Goal: Check status

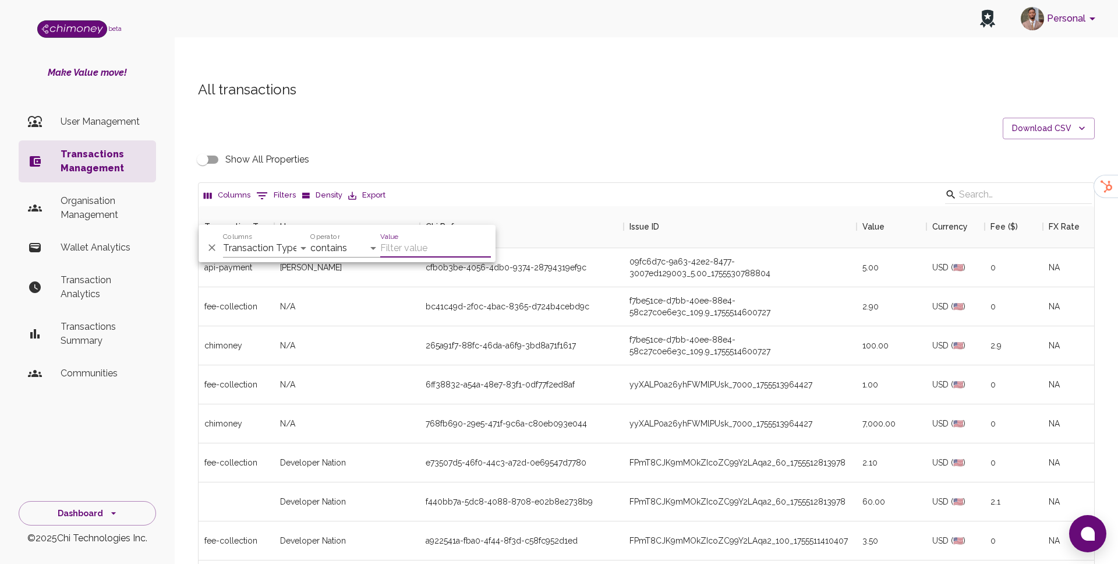
scroll to position [432, 895]
click at [235, 235] on label "Columns" at bounding box center [237, 237] width 29 height 10
click at [235, 239] on select "Transaction Type Username Chi Ref Issue ID Value Amount Currency Fee ($) FX Rat…" at bounding box center [266, 248] width 87 height 19
click at [236, 240] on select "Transaction Type Username Chi Ref Issue ID Value Amount Currency Fee ($) FX Rat…" at bounding box center [266, 248] width 87 height 19
select select "payout.order.orderNumber"
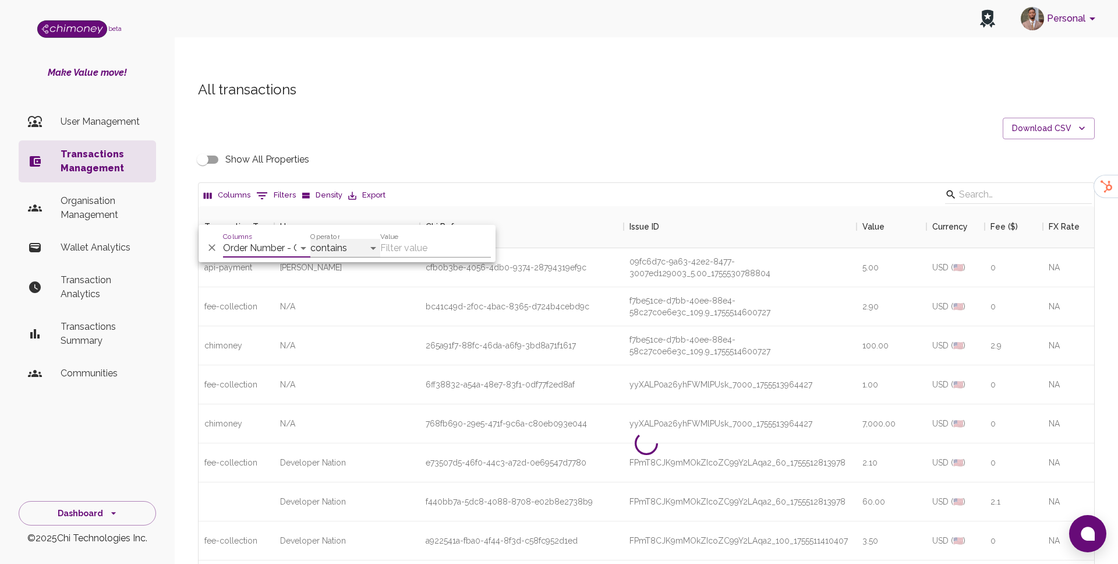
click at [355, 242] on select "contains equals starts with ends with is empty is not empty is any of" at bounding box center [345, 248] width 70 height 19
select select "equals"
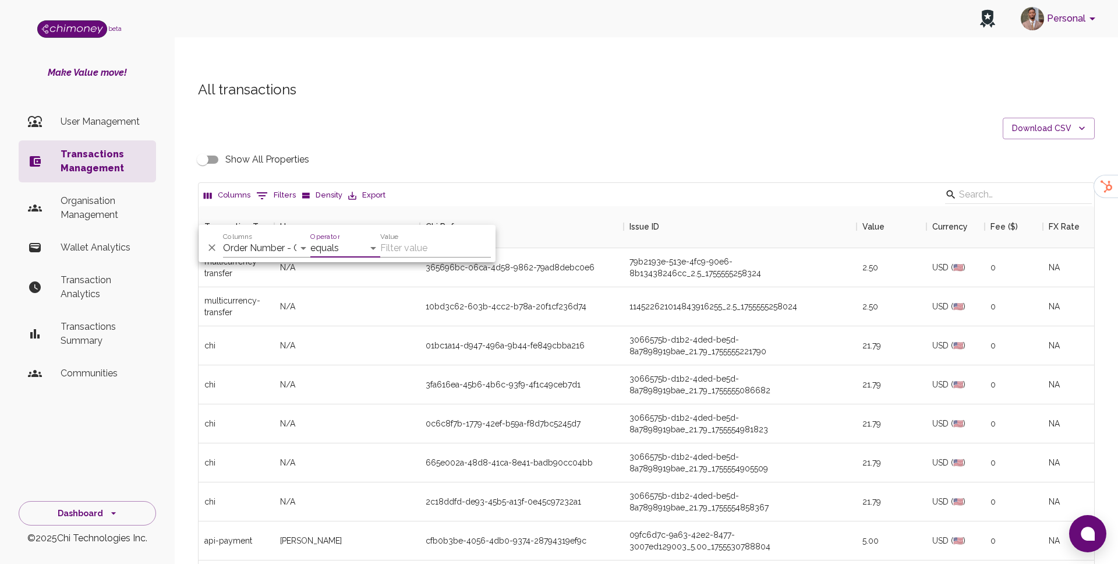
click at [407, 241] on input "Value" at bounding box center [435, 248] width 111 height 19
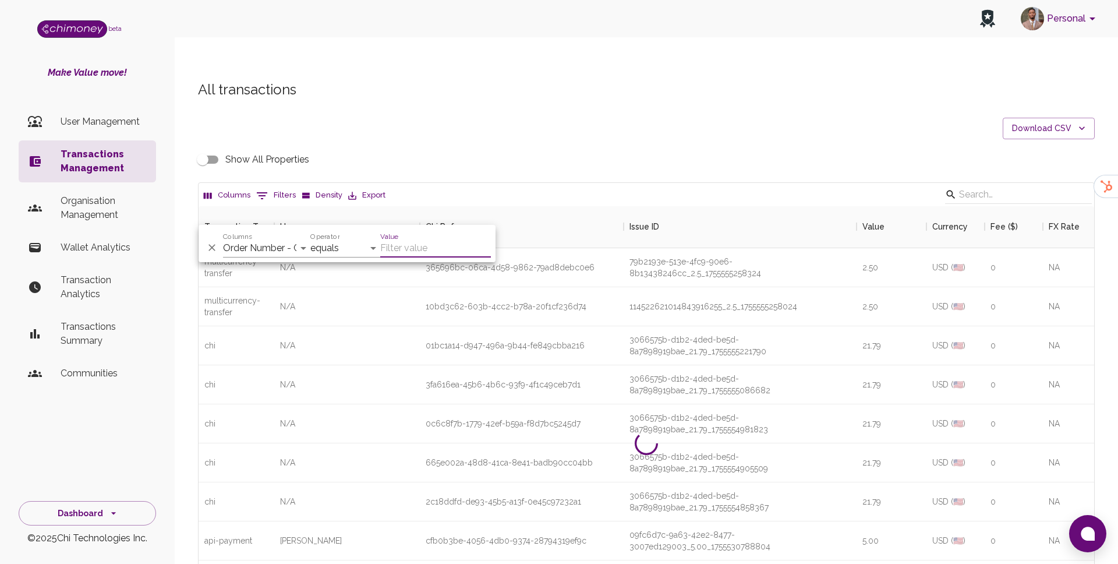
paste input "34681030"
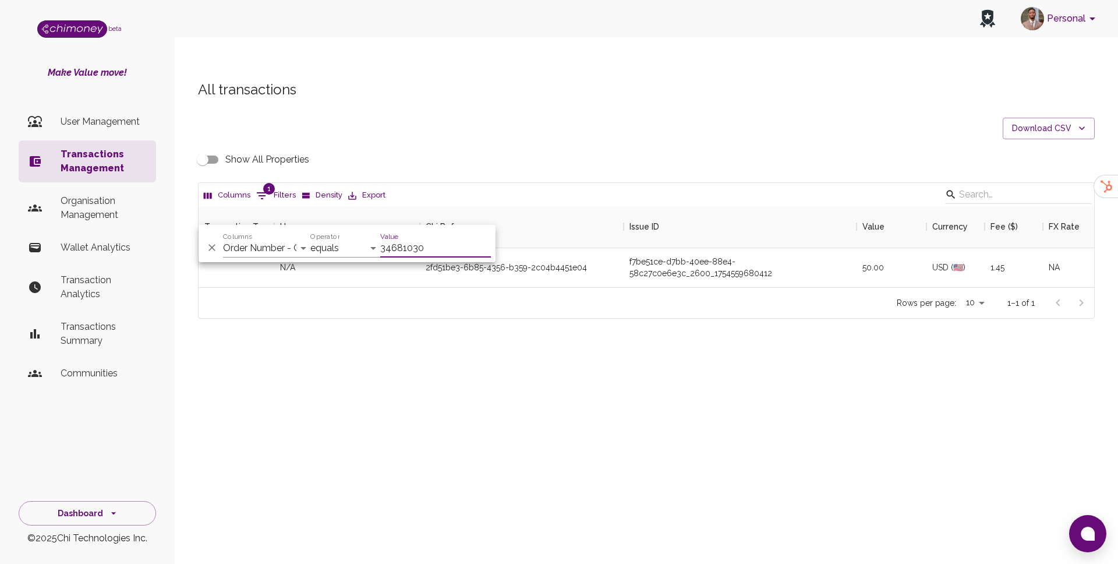
scroll to position [81, 895]
type input "34681030"
click at [563, 112] on div "All transactions Download CSV Show All Properties Columns 1 Filters Density Exp…" at bounding box center [646, 199] width 925 height 238
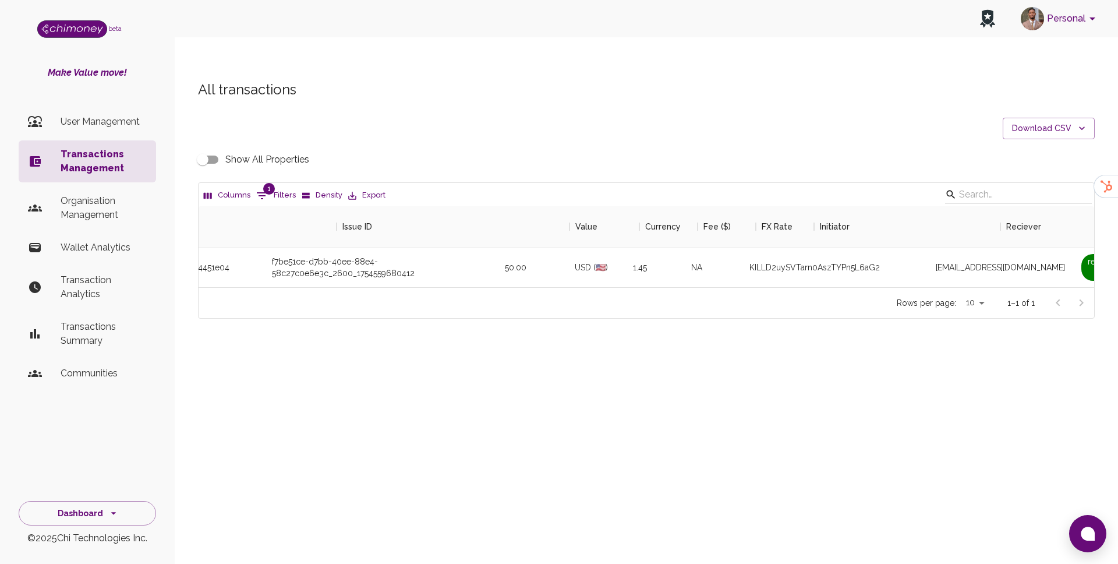
scroll to position [0, 416]
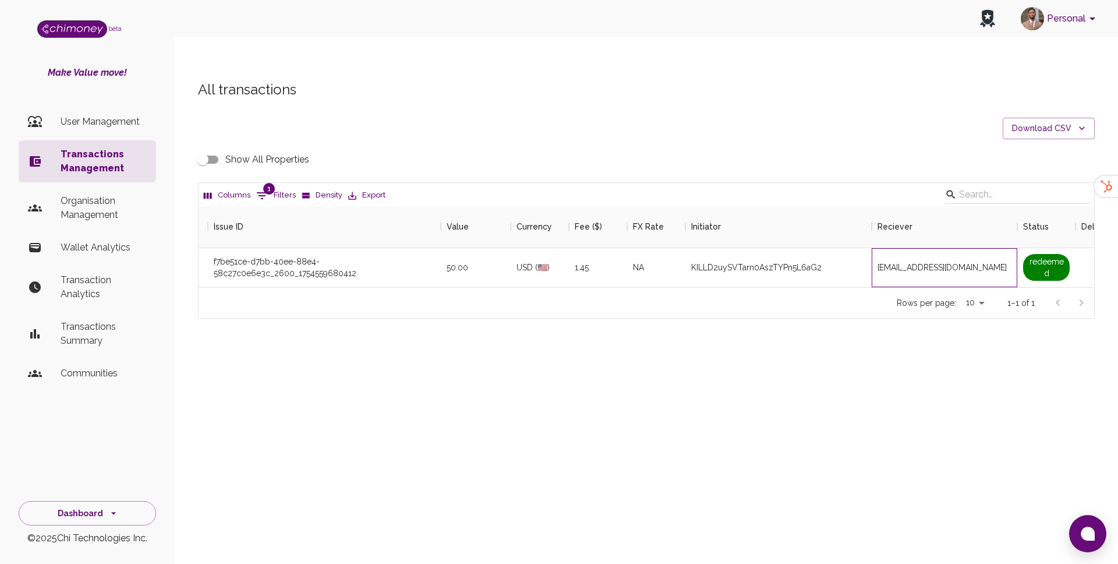
click at [913, 261] on span "[EMAIL_ADDRESS][DOMAIN_NAME]" at bounding box center [941, 267] width 129 height 12
copy span "[EMAIL_ADDRESS][DOMAIN_NAME]"
